Goal: Information Seeking & Learning: Learn about a topic

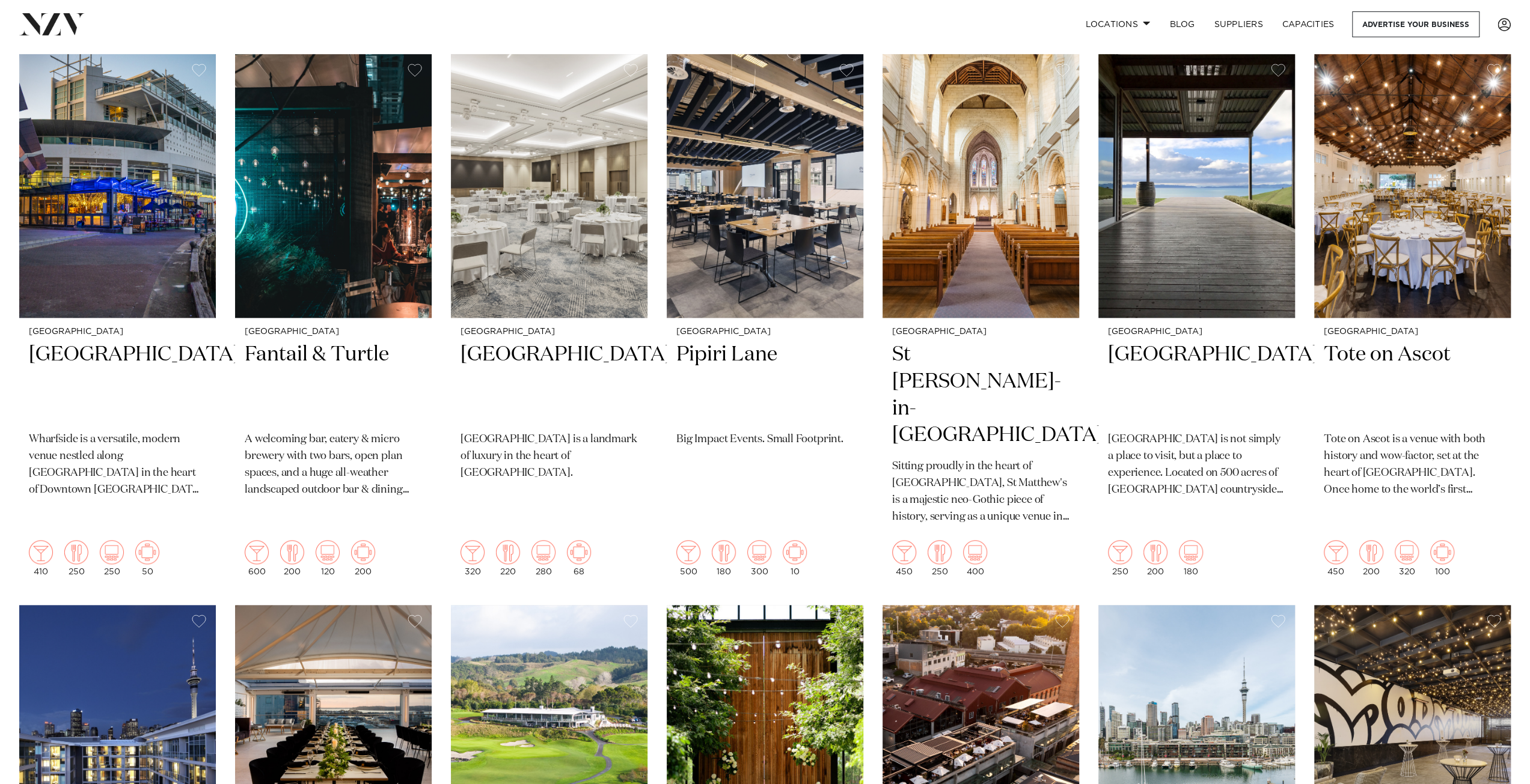
scroll to position [1085, 0]
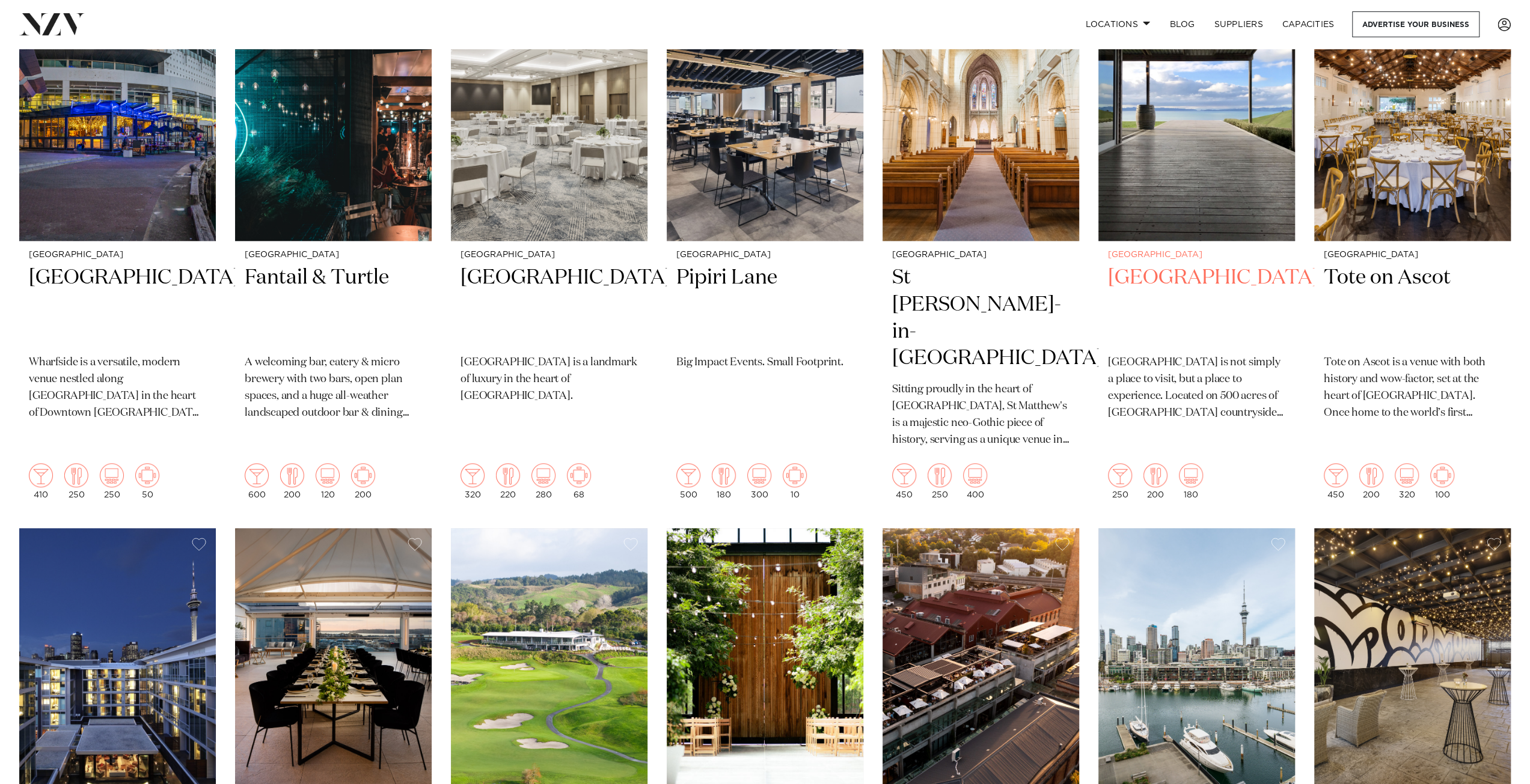
click at [1177, 264] on h2 "[GEOGRAPHIC_DATA]" at bounding box center [1196, 304] width 177 height 81
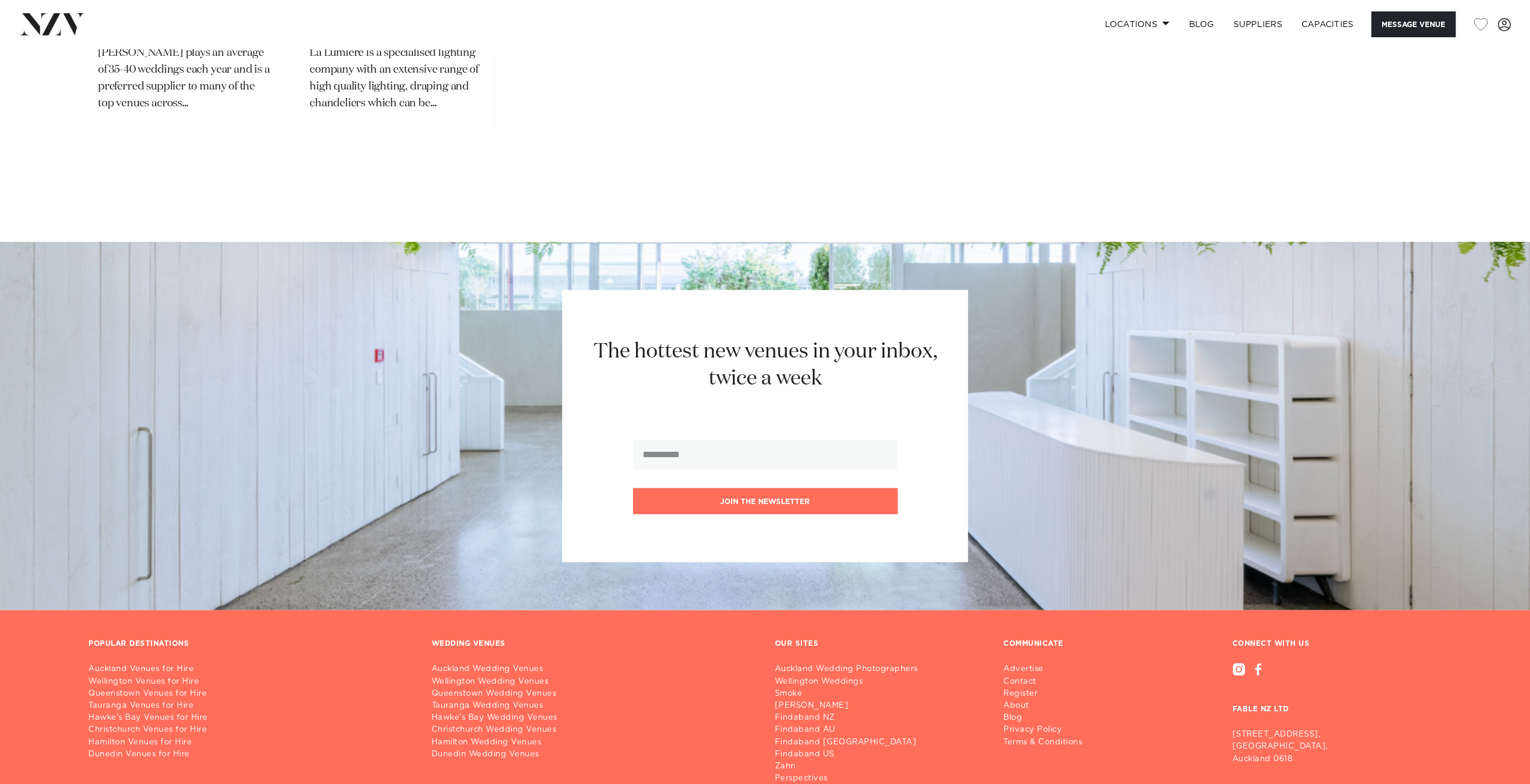
scroll to position [2641, 0]
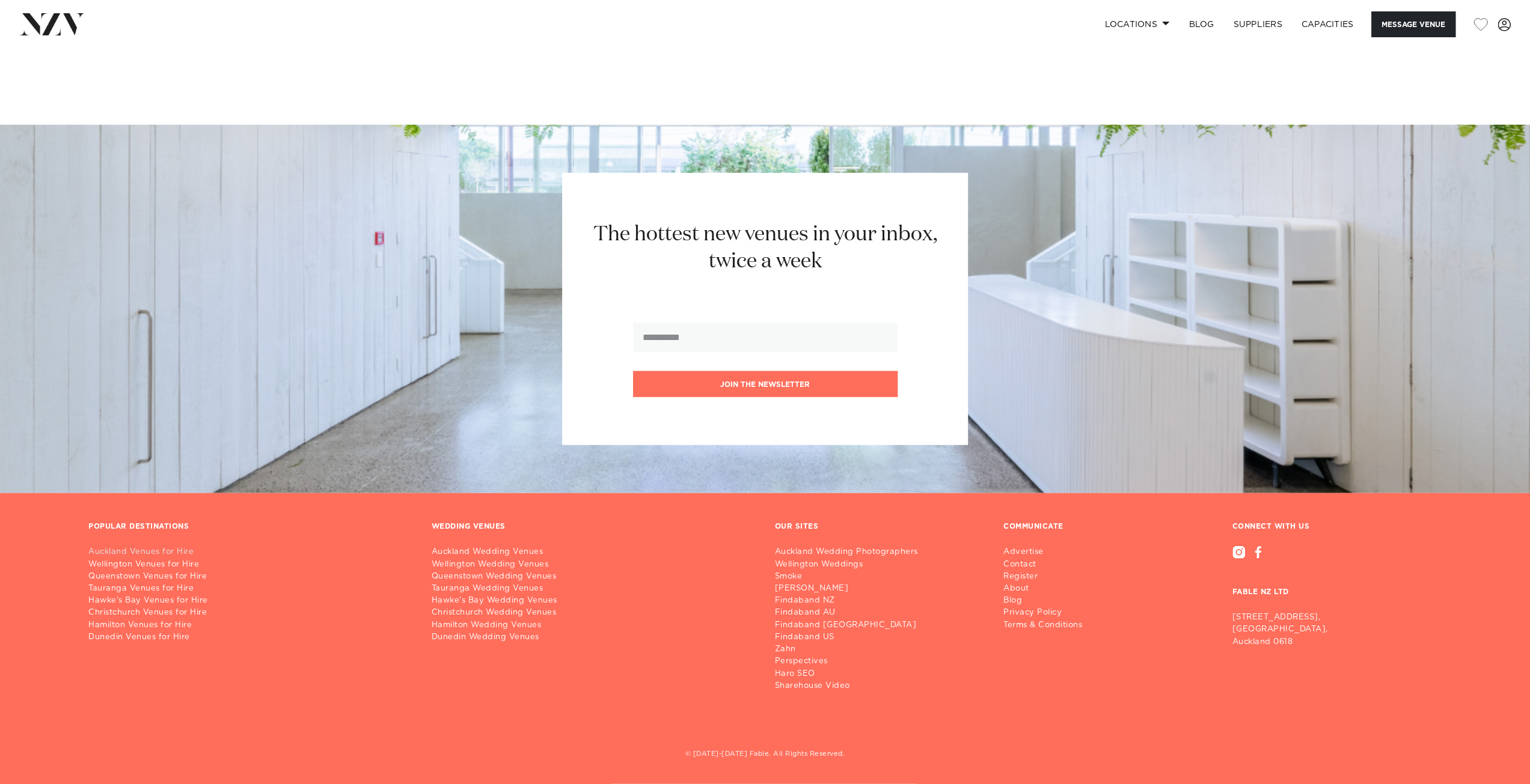
click at [137, 549] on link "Auckland Venues for Hire" at bounding box center [251, 552] width 324 height 12
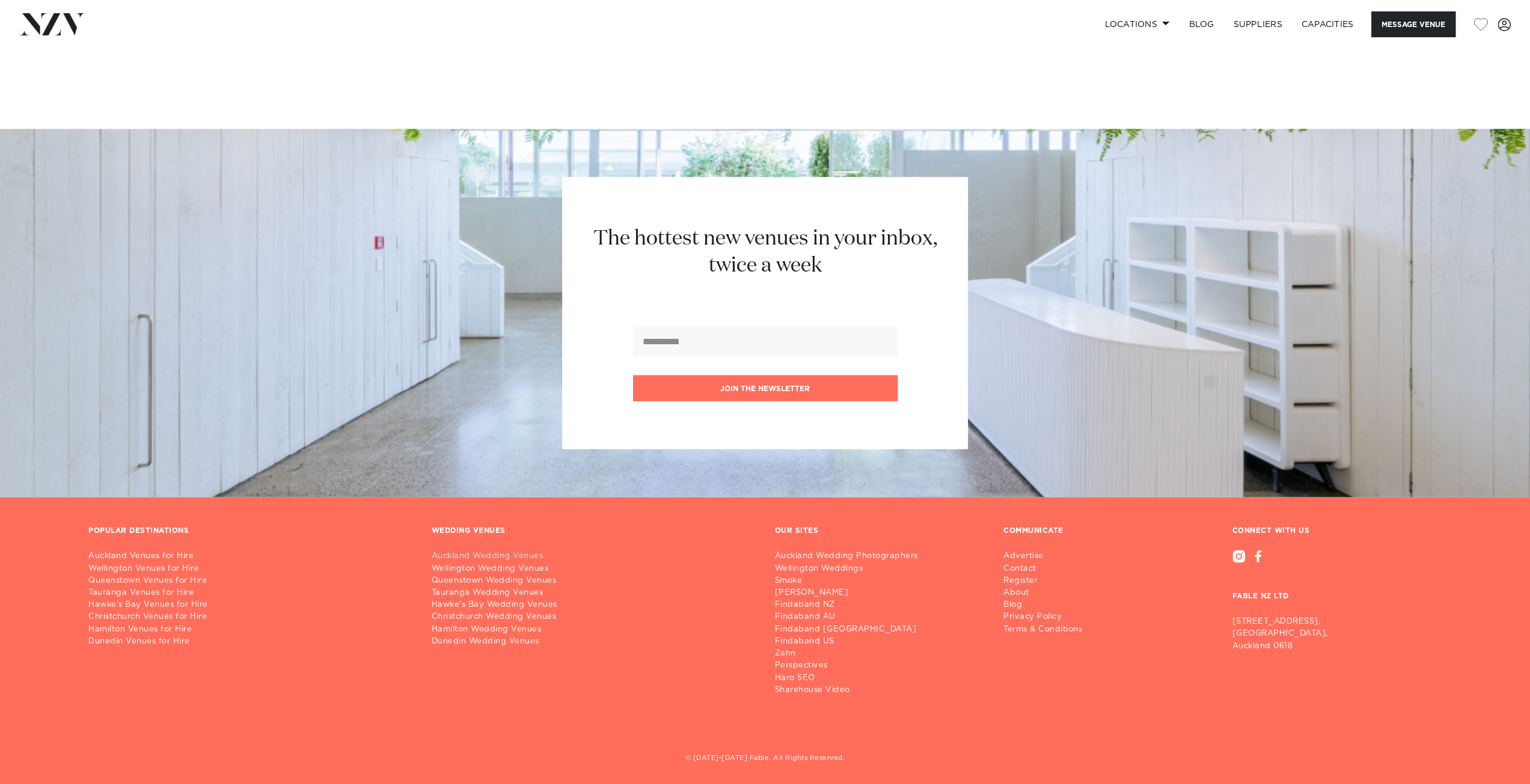
click at [475, 554] on link "Auckland Wedding Venues" at bounding box center [594, 556] width 324 height 12
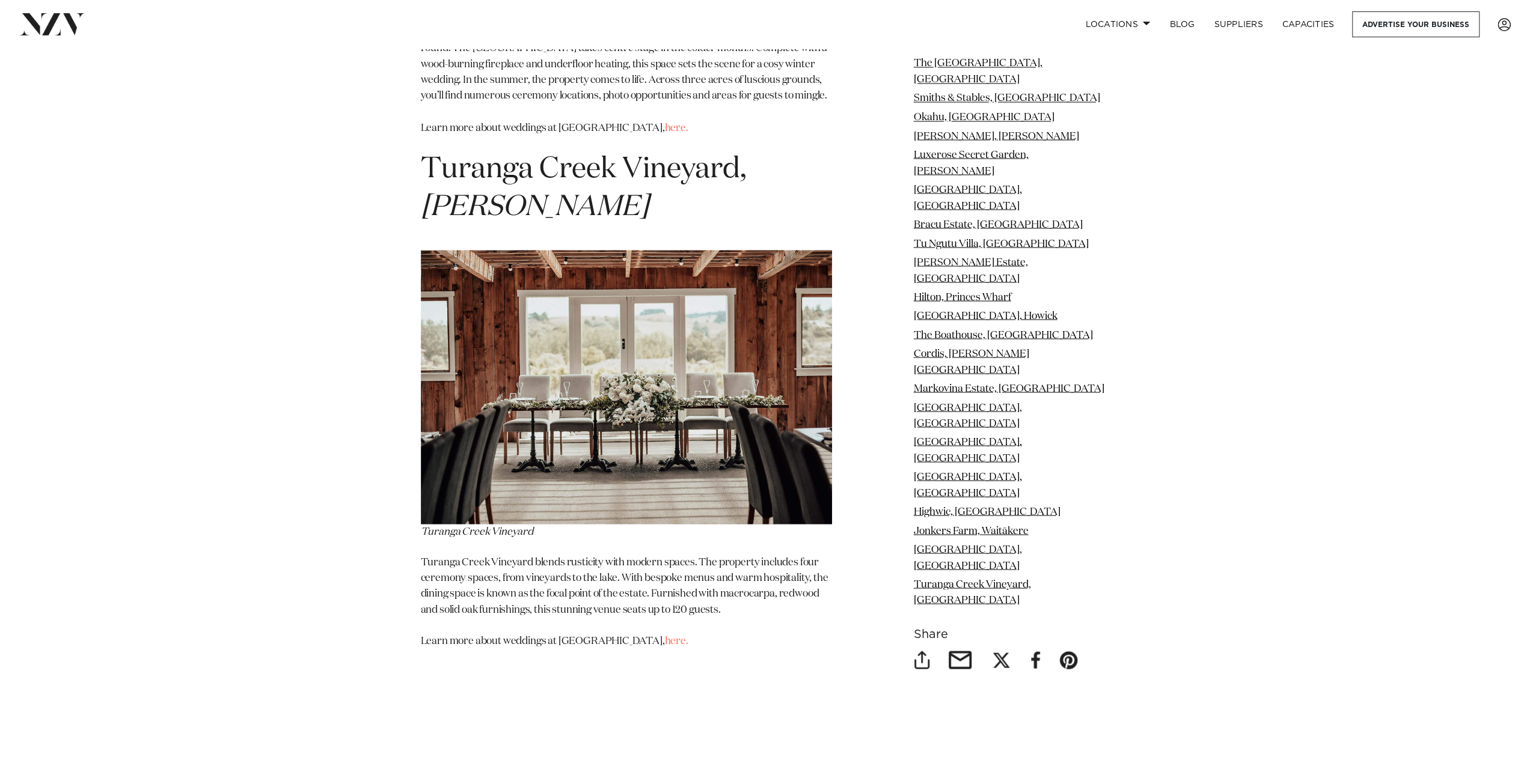
scroll to position [20551, 0]
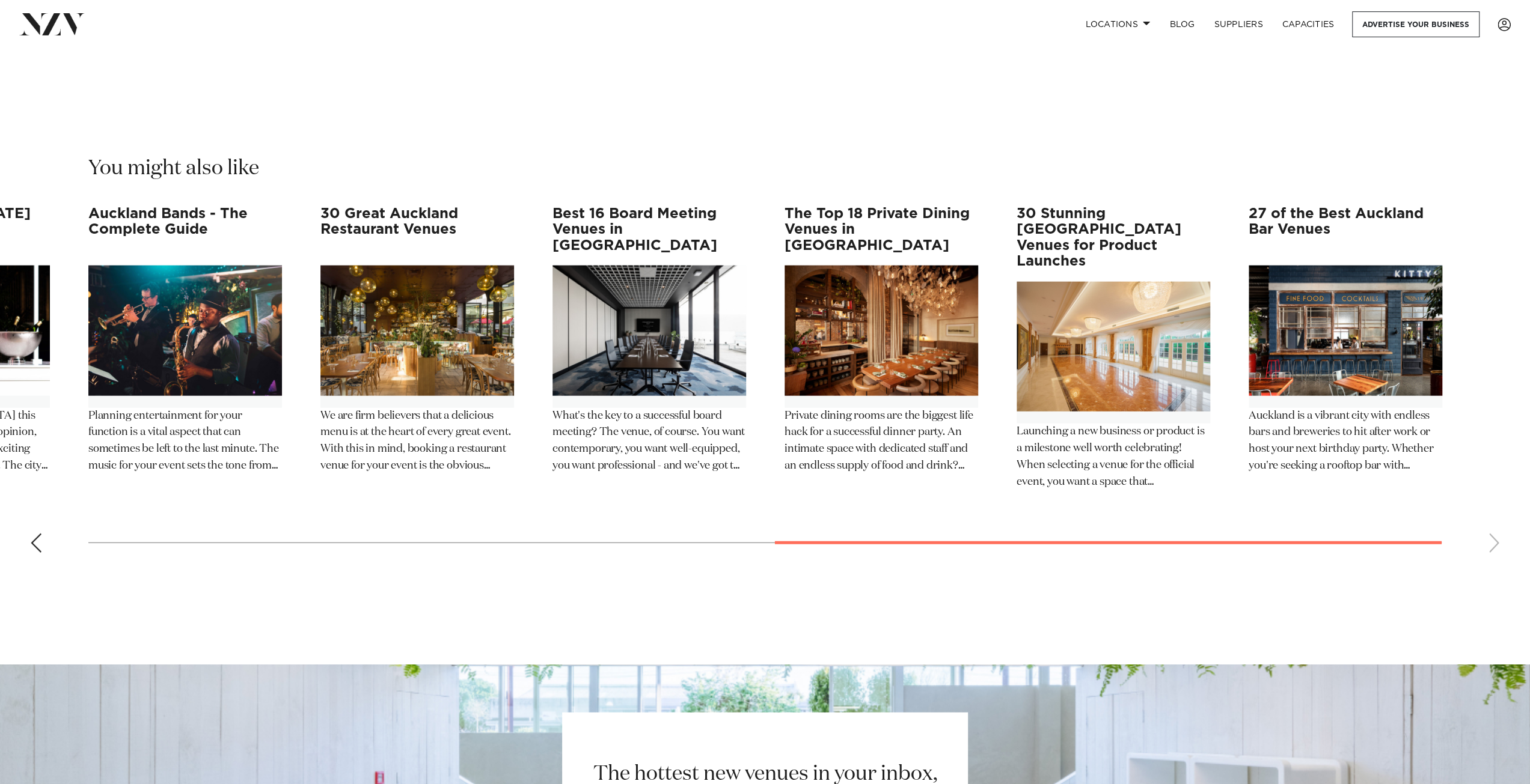
scroll to position [21146, 0]
